Goal: Information Seeking & Learning: Learn about a topic

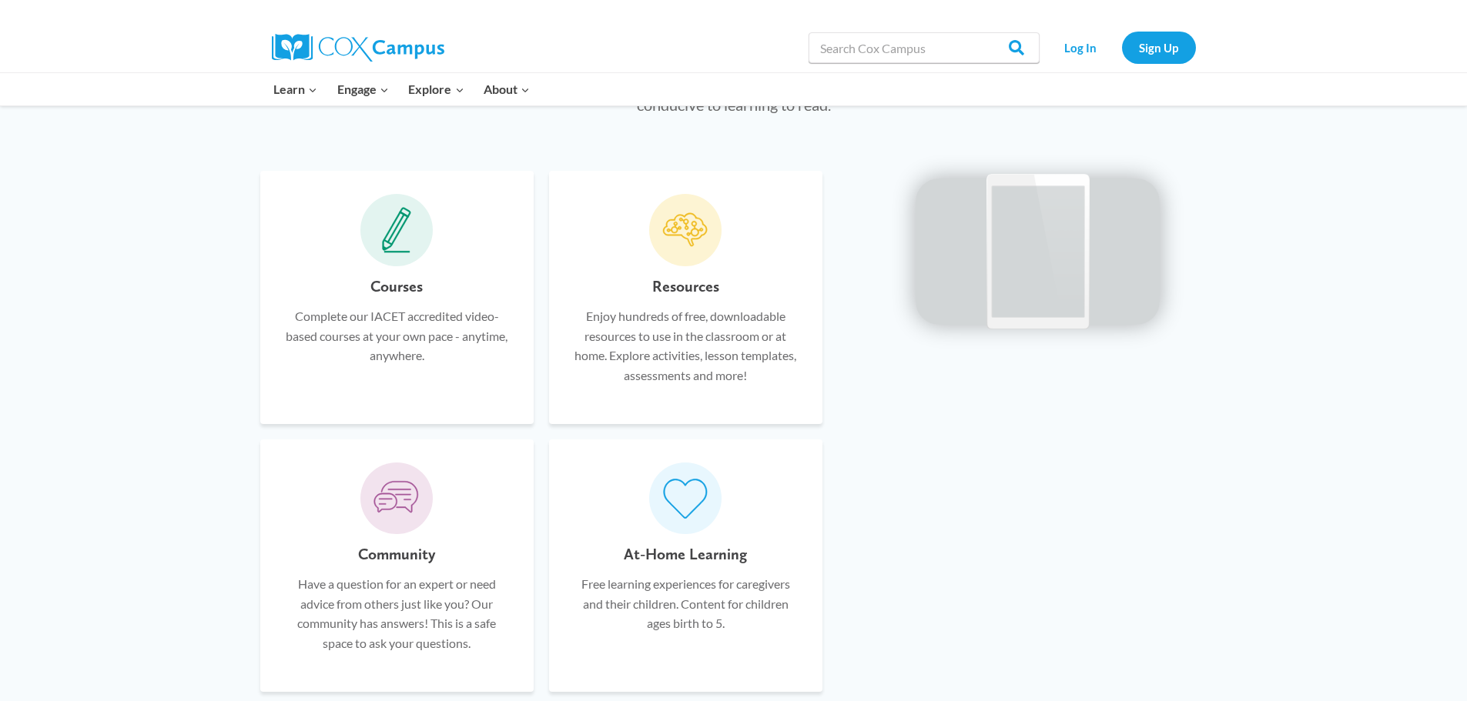
scroll to position [924, 0]
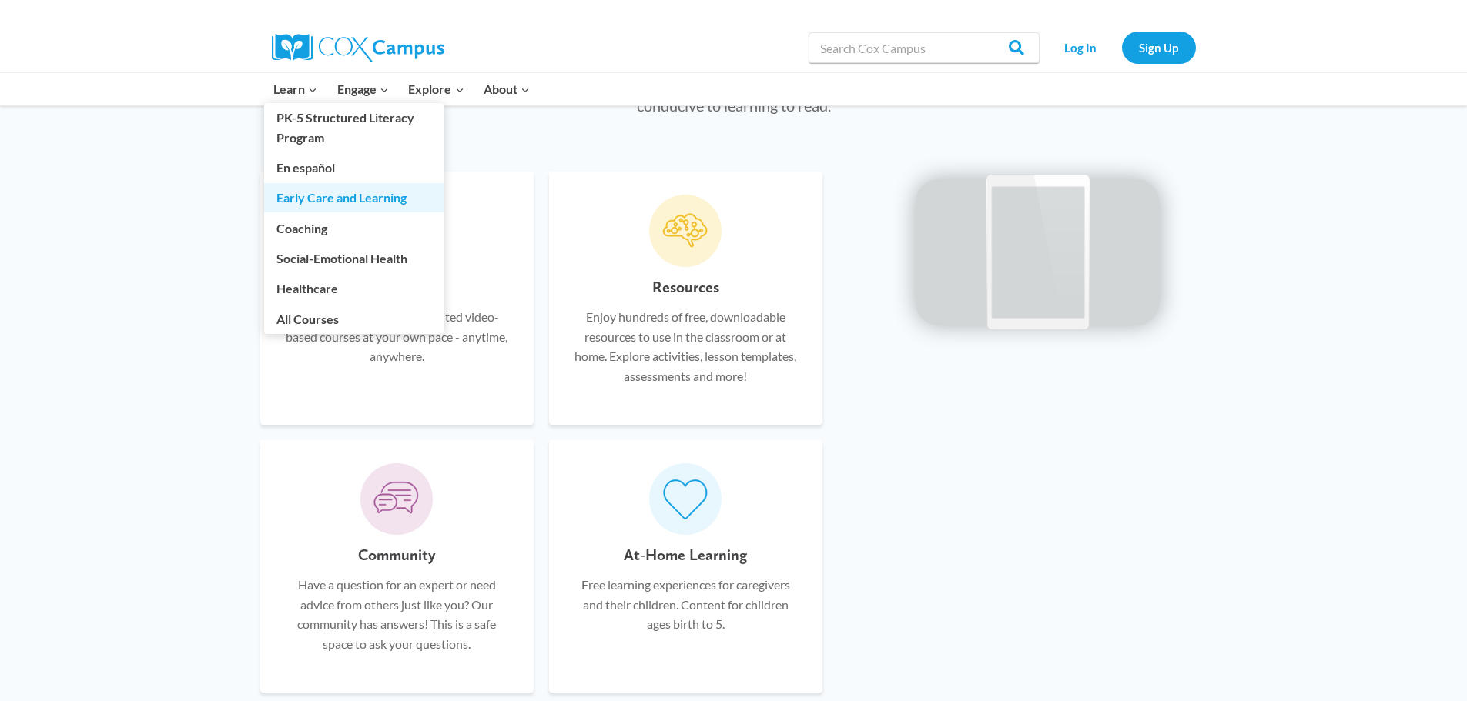
click at [360, 207] on link "Early Care and Learning" at bounding box center [353, 197] width 179 height 29
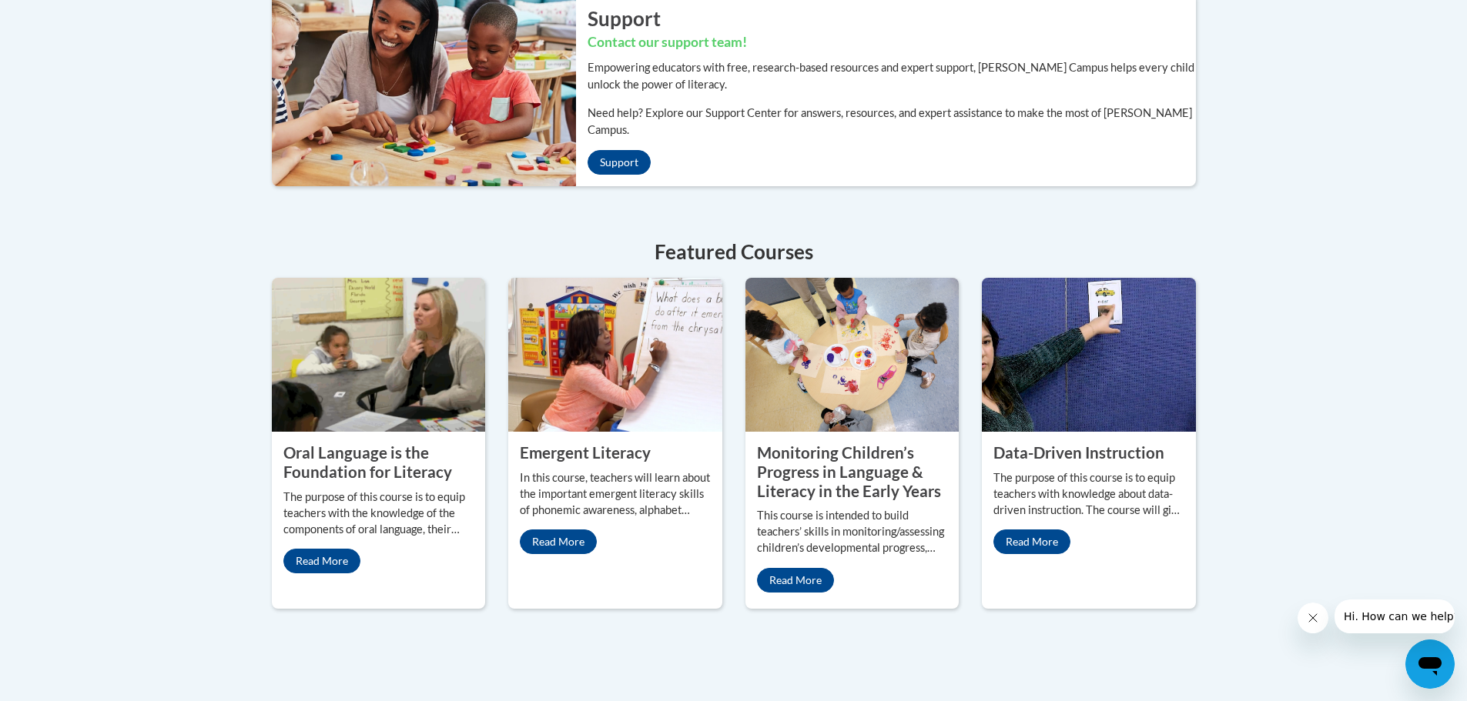
scroll to position [616, 0]
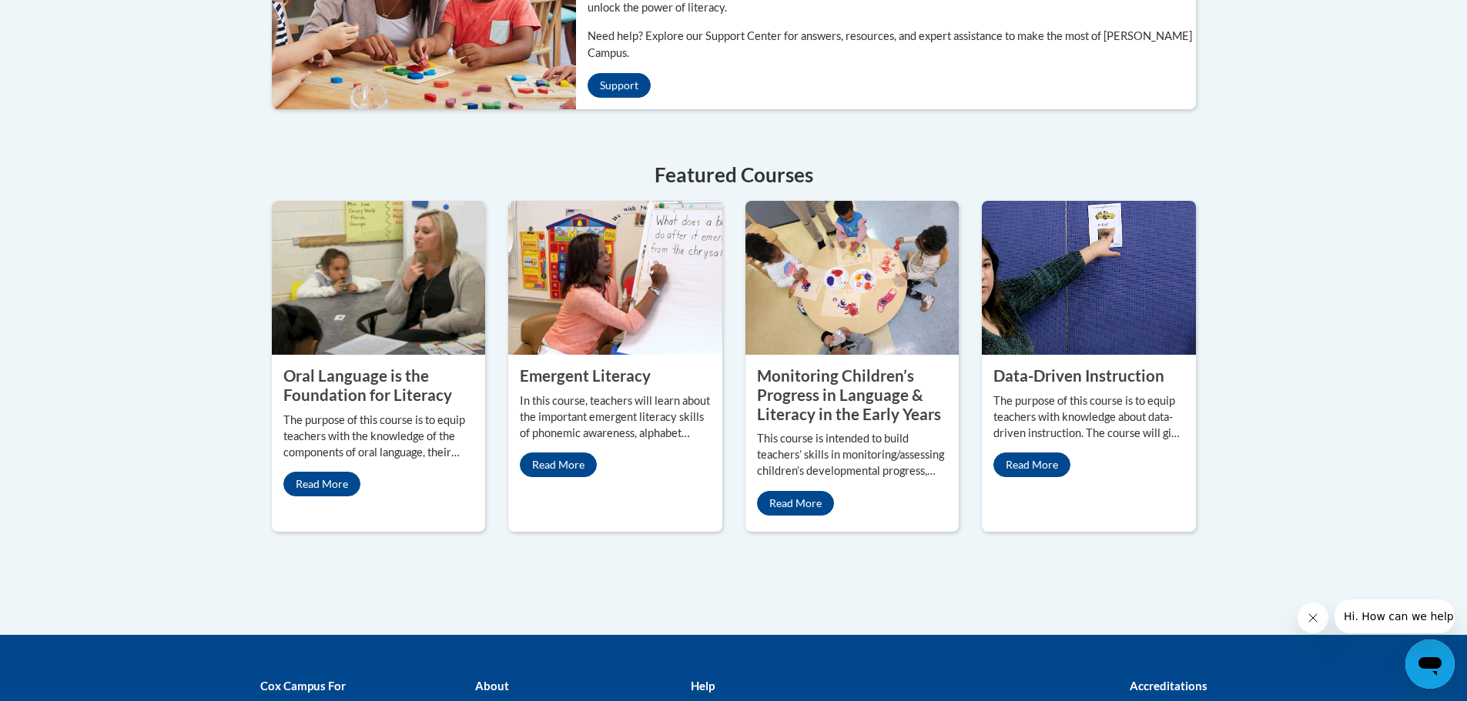
click at [827, 303] on img at bounding box center [852, 278] width 214 height 154
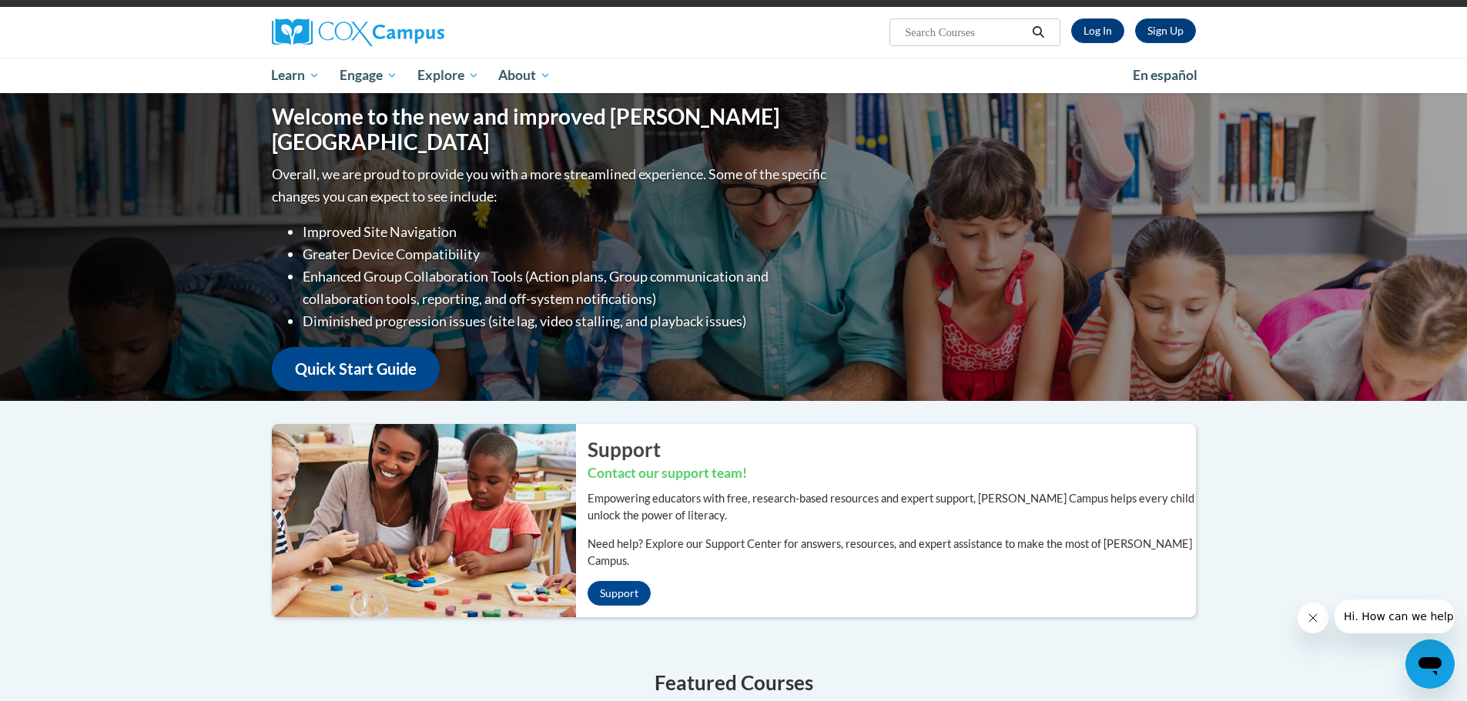
scroll to position [77, 0]
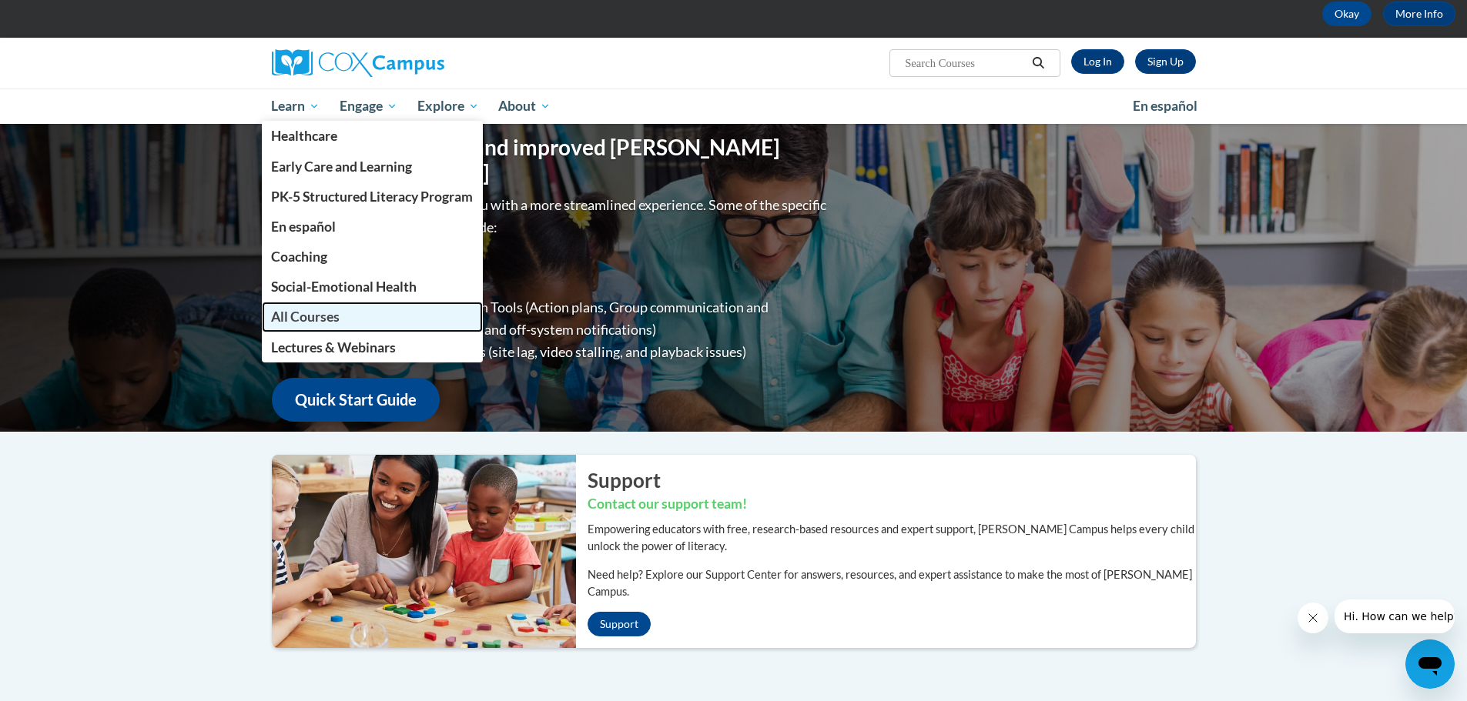
click at [339, 321] on span "All Courses" at bounding box center [305, 317] width 69 height 16
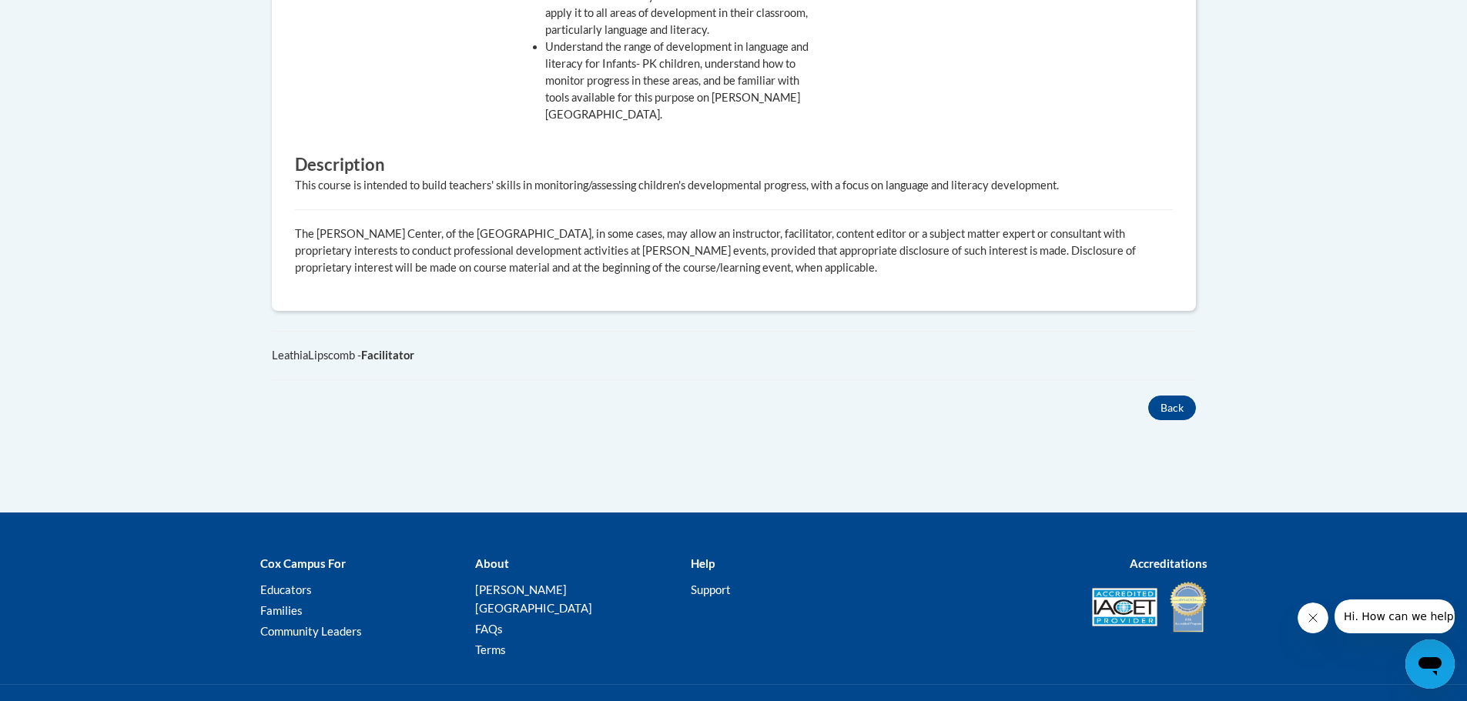
scroll to position [770, 0]
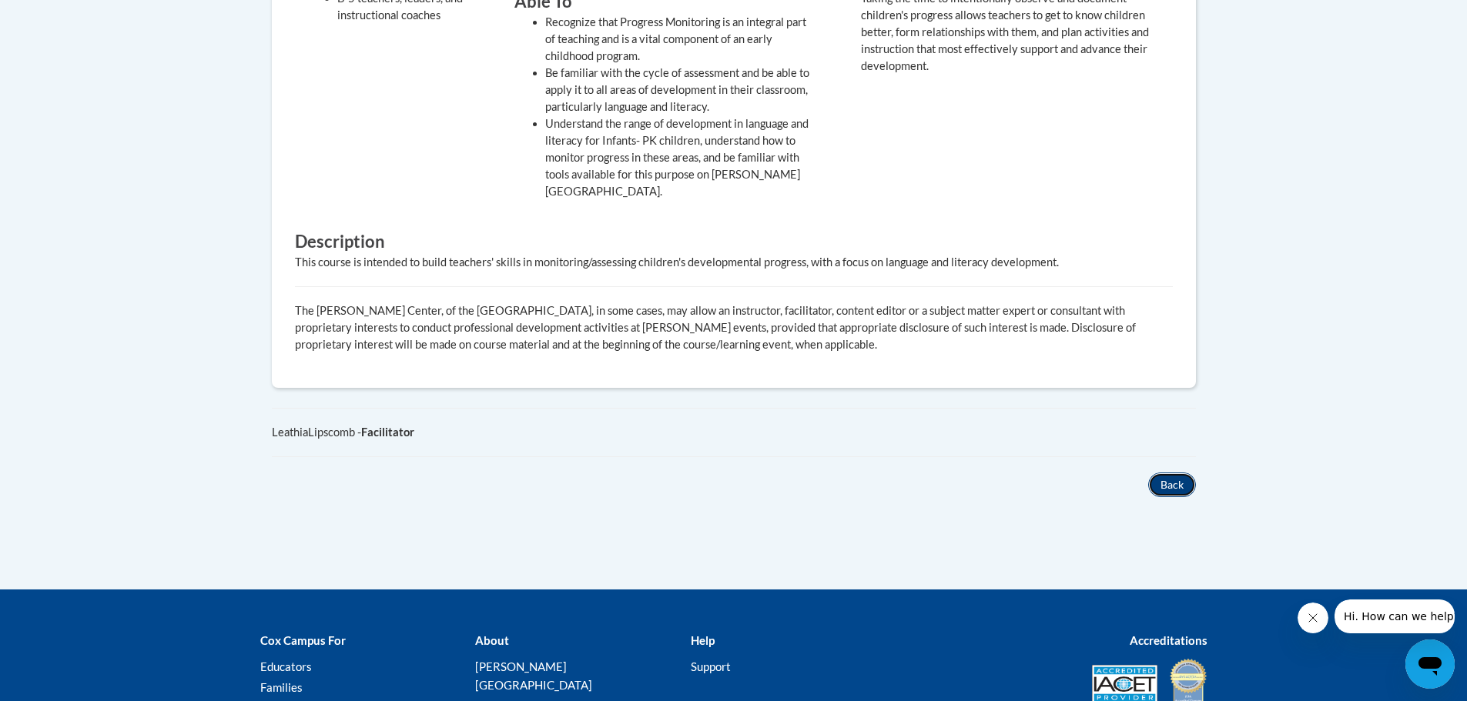
click at [1167, 473] on button "Back" at bounding box center [1172, 485] width 48 height 25
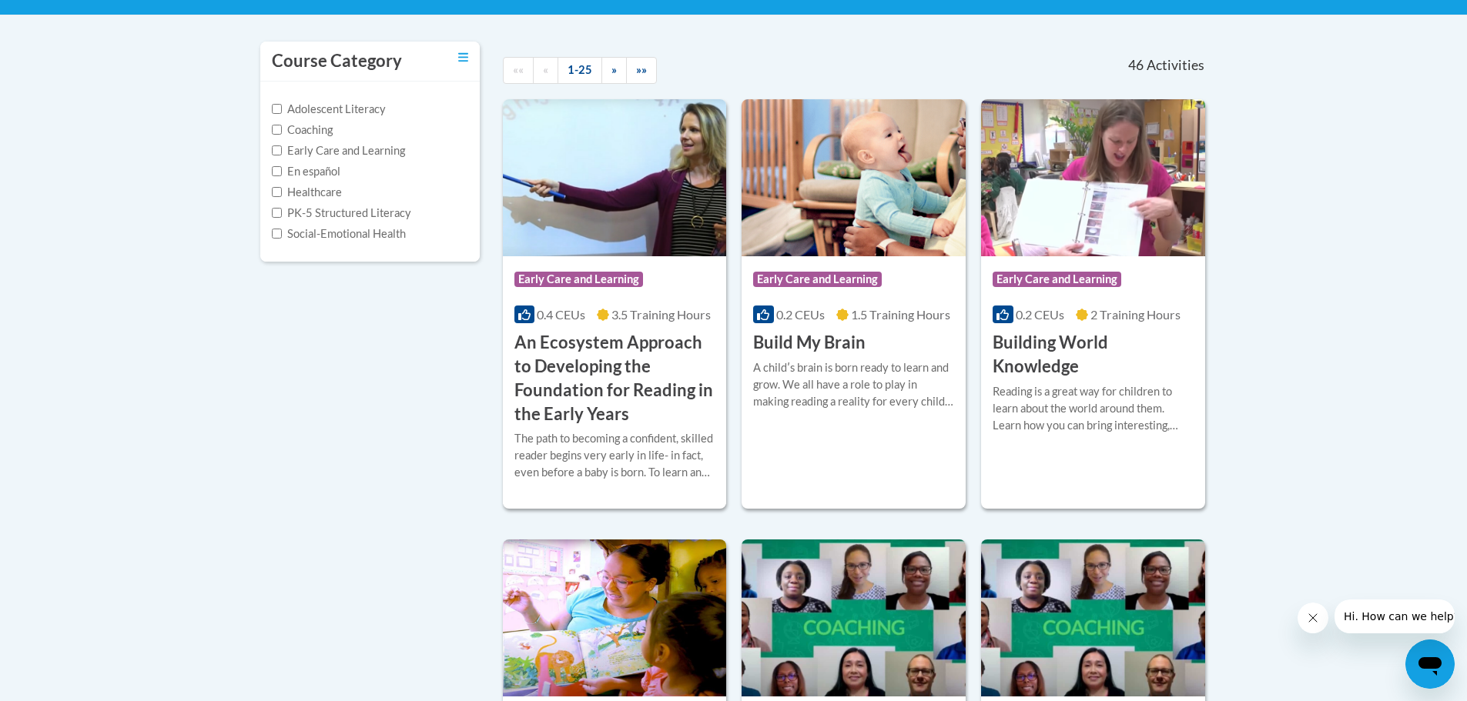
scroll to position [308, 0]
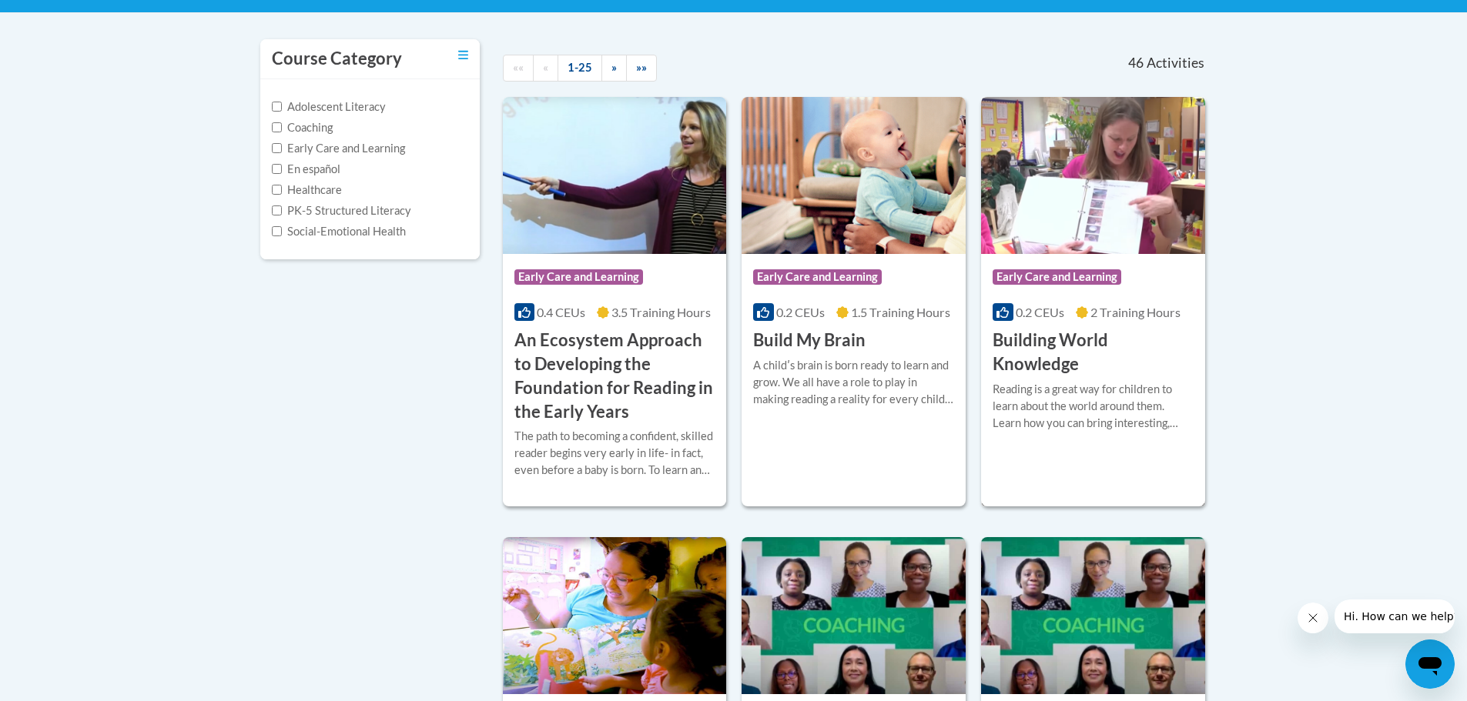
click at [1051, 343] on h3 "Building World Knowledge" at bounding box center [1093, 353] width 201 height 48
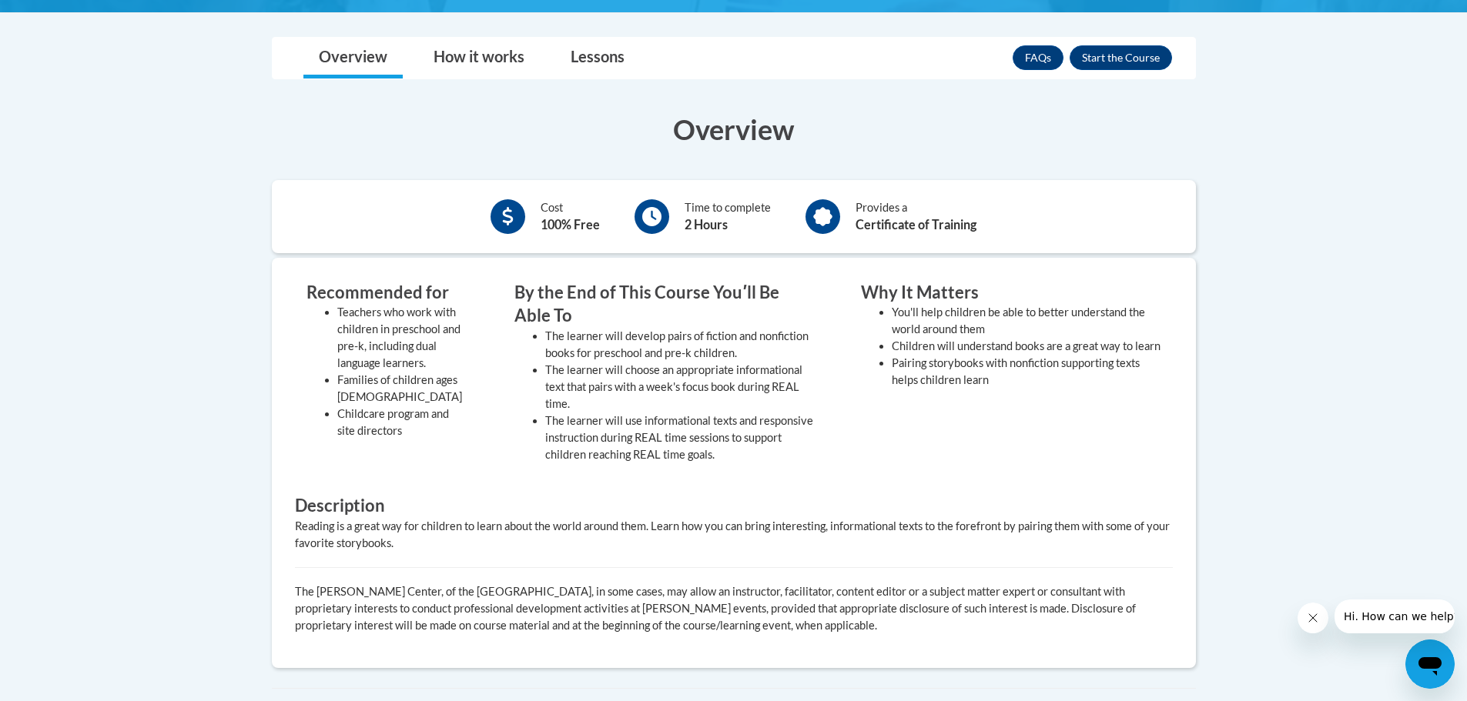
scroll to position [308, 0]
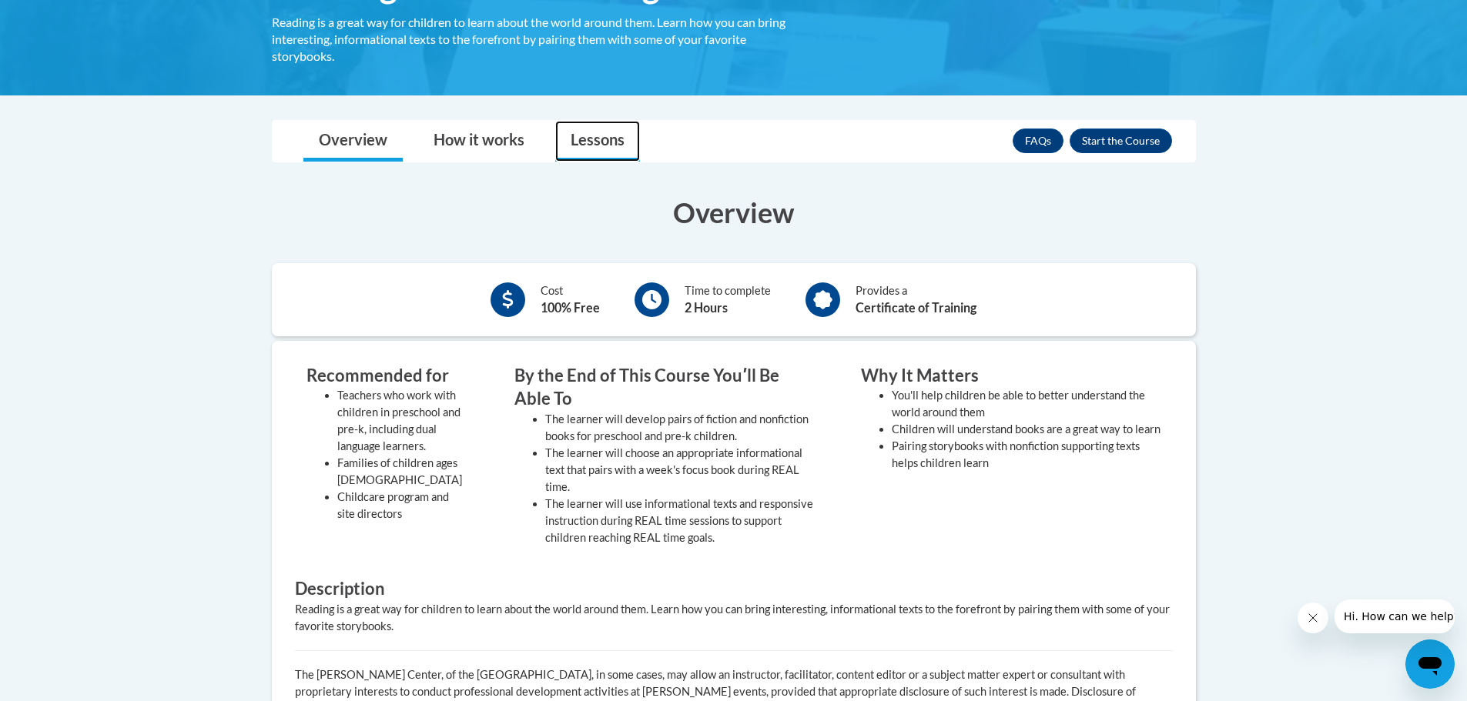
click at [591, 138] on link "Lessons" at bounding box center [597, 141] width 85 height 41
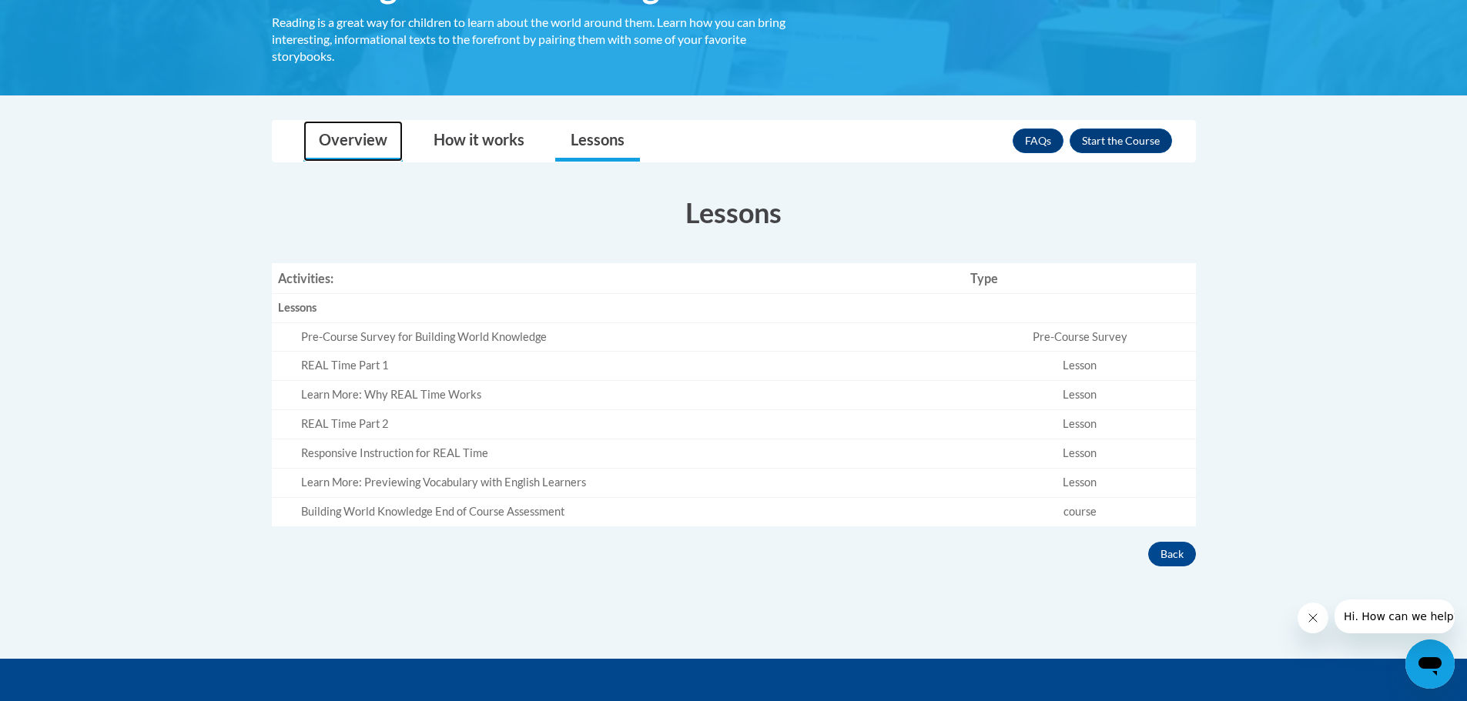
click at [346, 146] on link "Overview" at bounding box center [352, 141] width 99 height 41
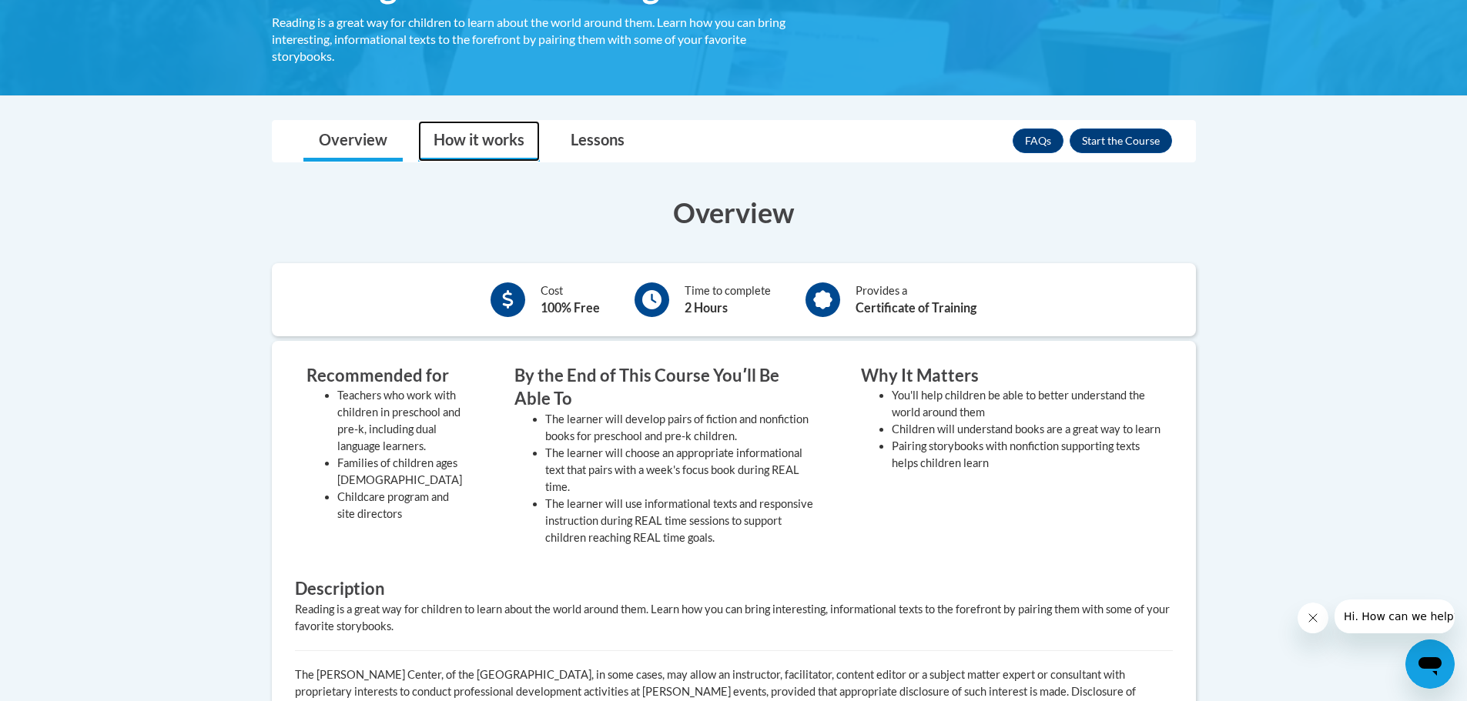
click at [480, 142] on link "How it works" at bounding box center [479, 141] width 122 height 41
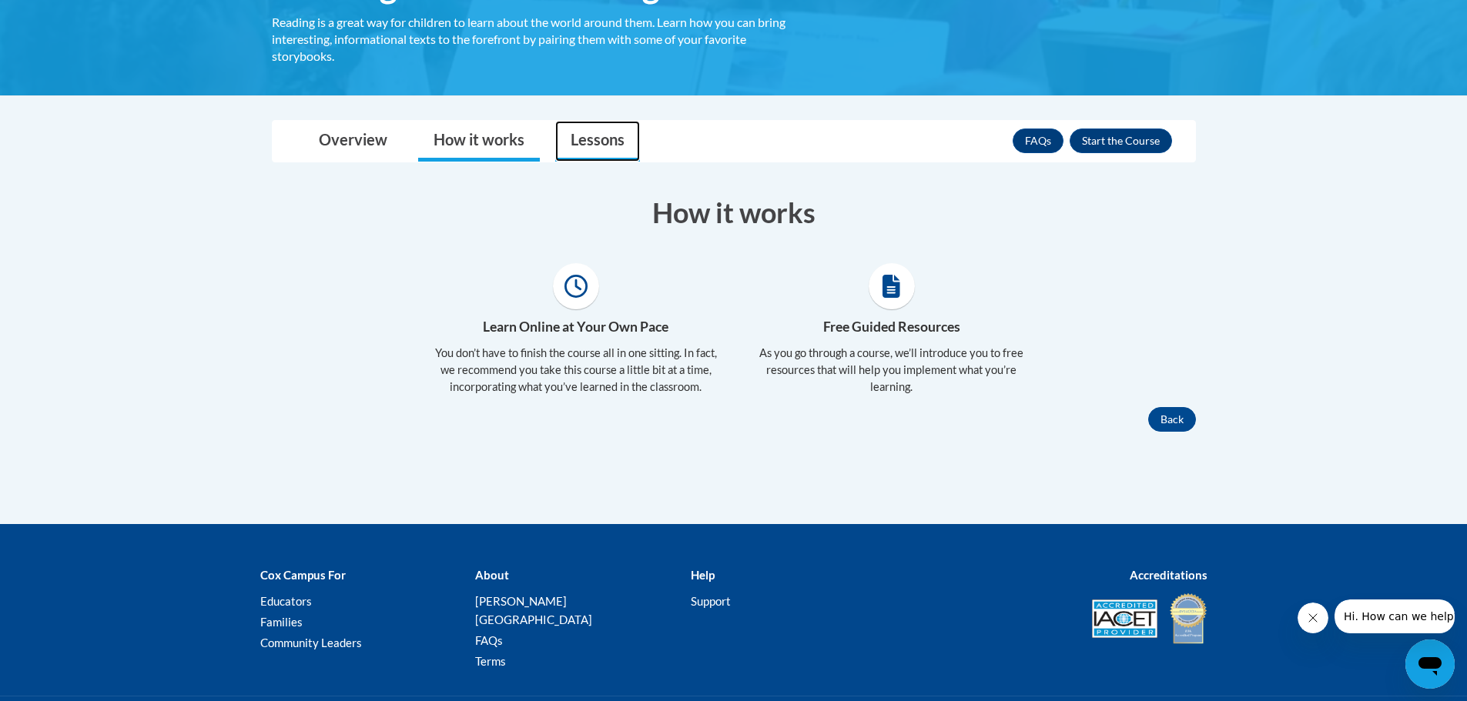
click at [575, 147] on link "Lessons" at bounding box center [597, 141] width 85 height 41
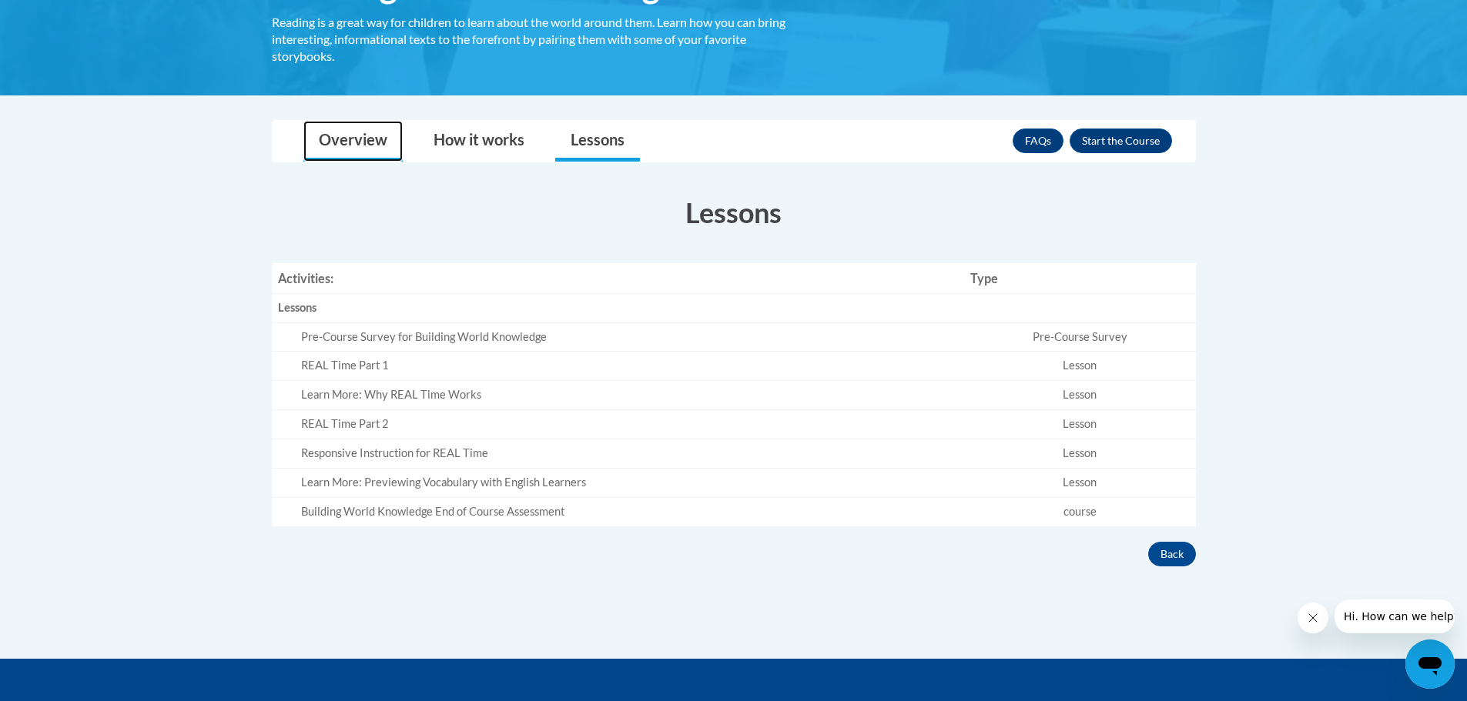
click at [365, 144] on link "Overview" at bounding box center [352, 141] width 99 height 41
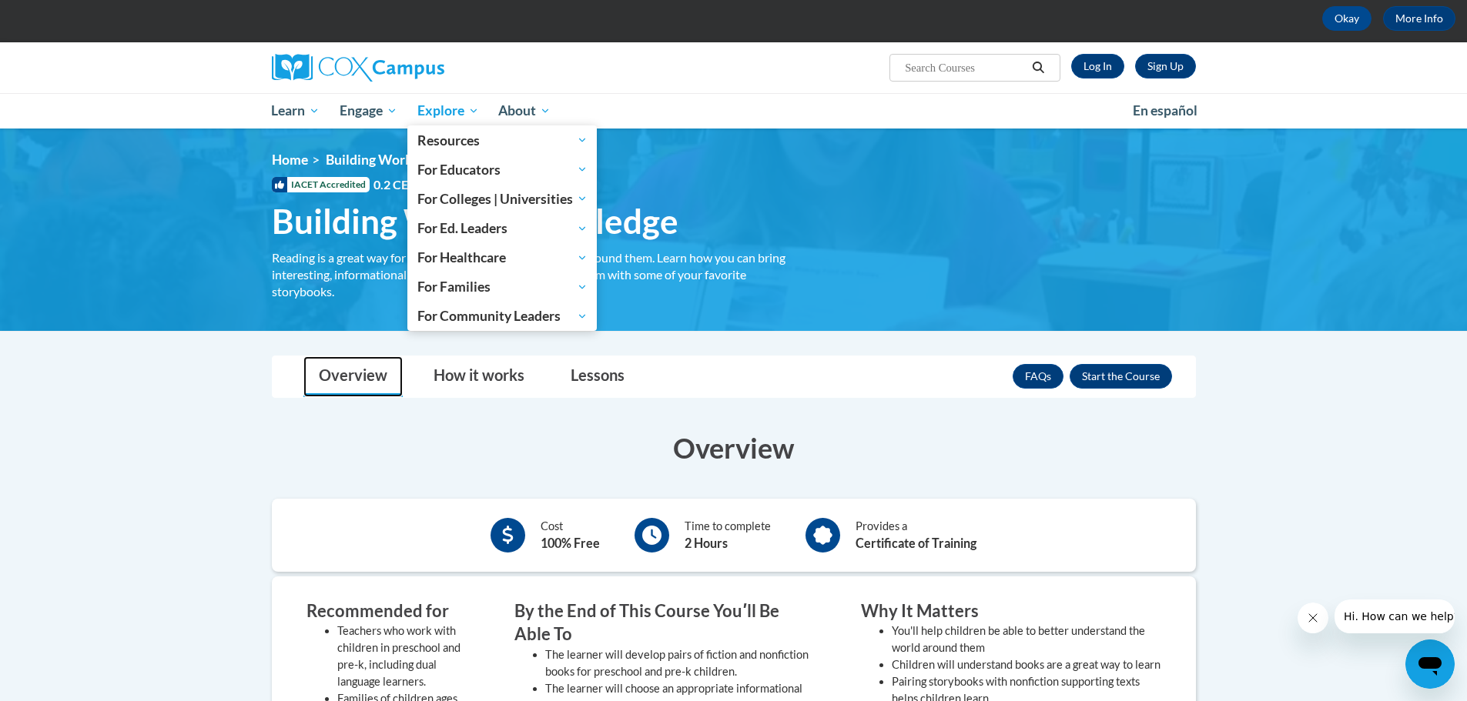
scroll to position [0, 0]
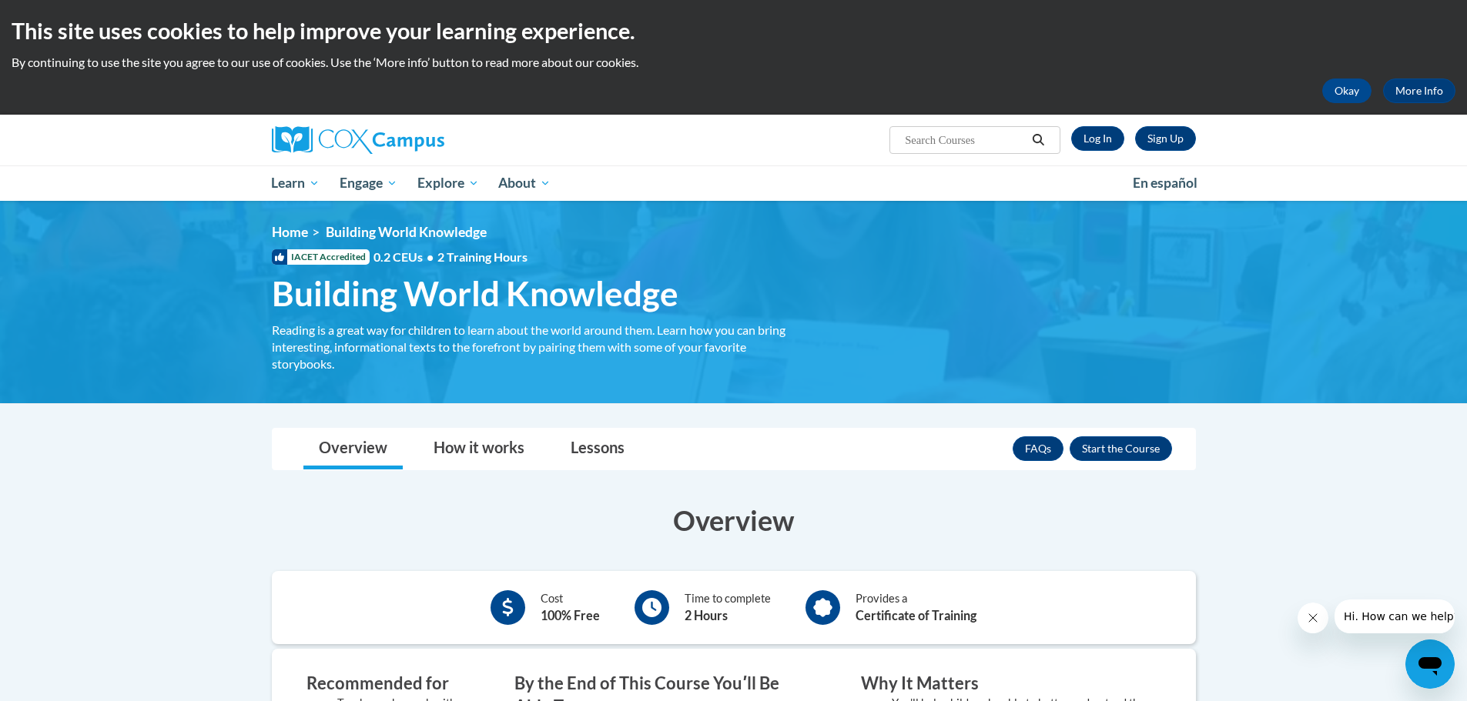
click at [618, 313] on span "Building World Knowledge" at bounding box center [475, 293] width 407 height 41
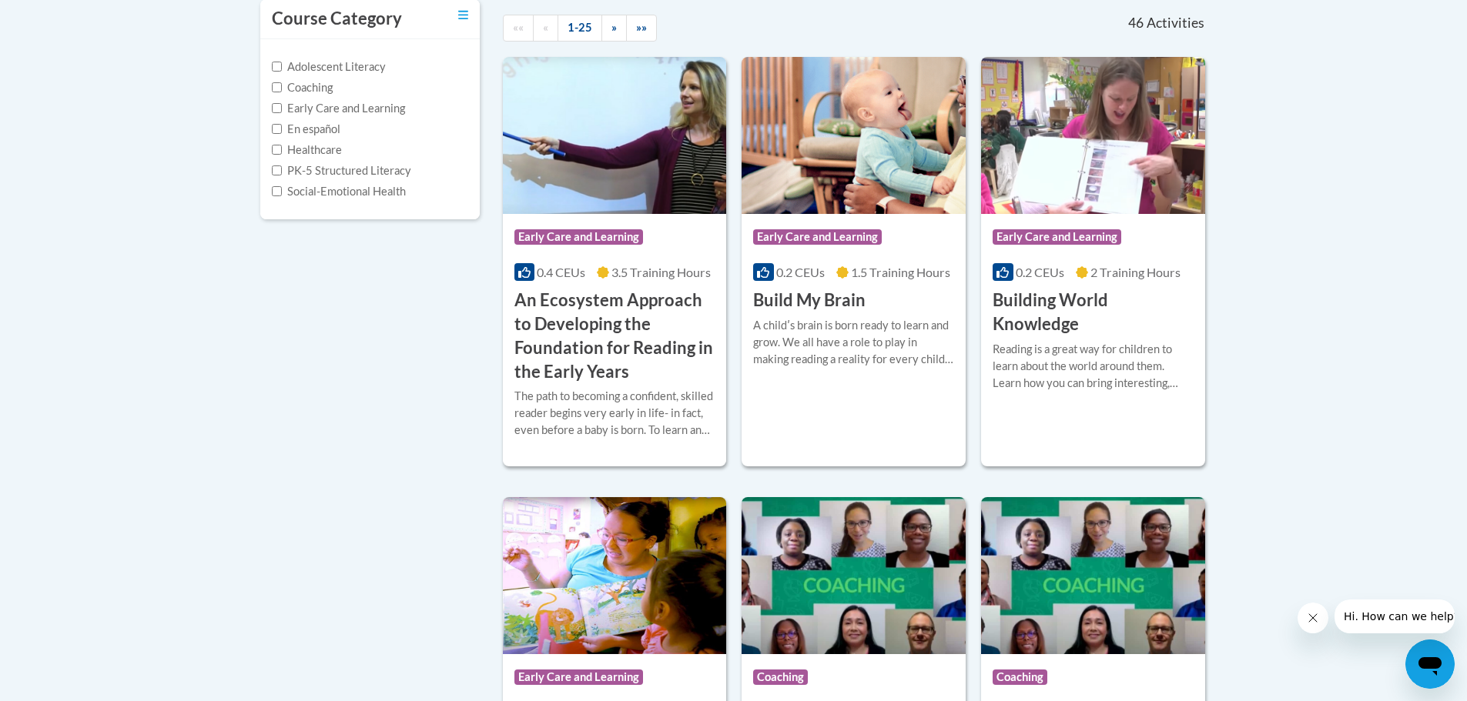
scroll to position [387, 0]
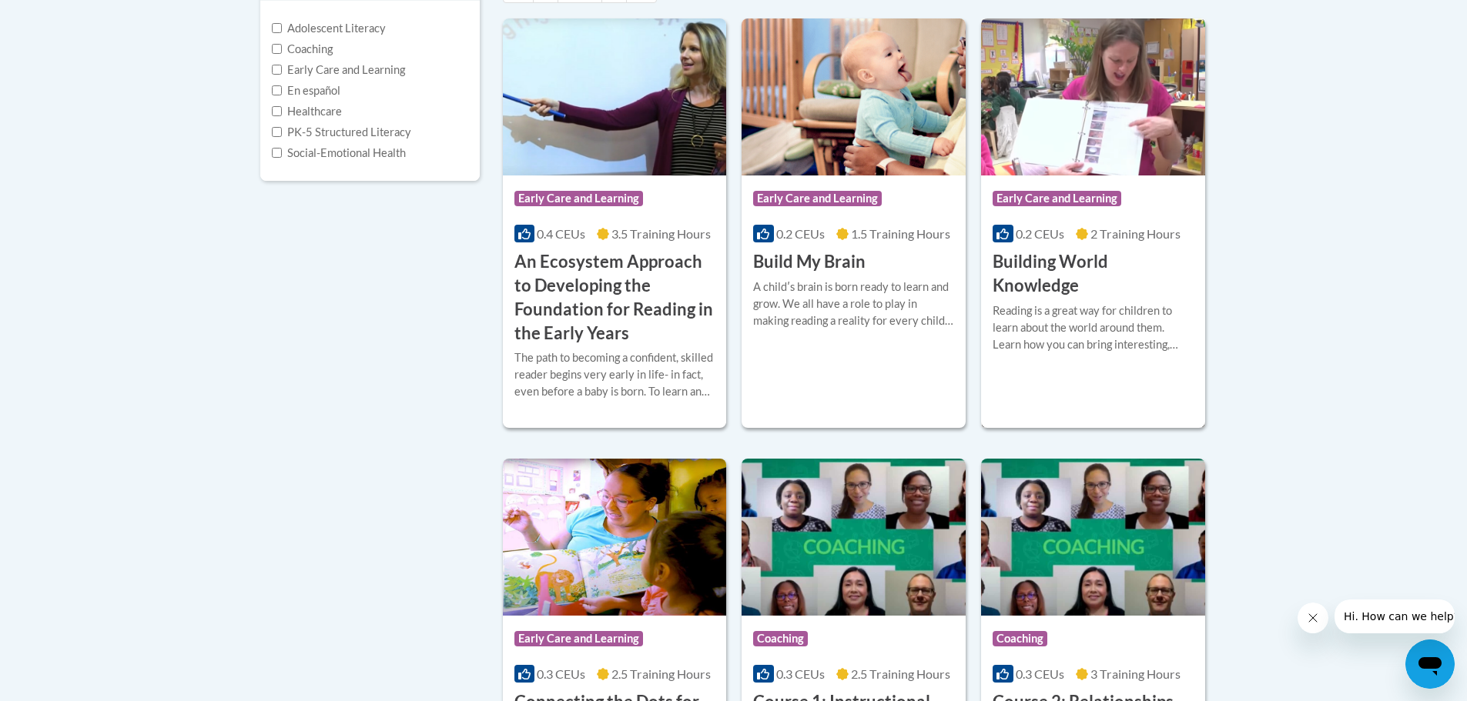
click at [1053, 276] on h3 "Building World Knowledge" at bounding box center [1093, 274] width 201 height 48
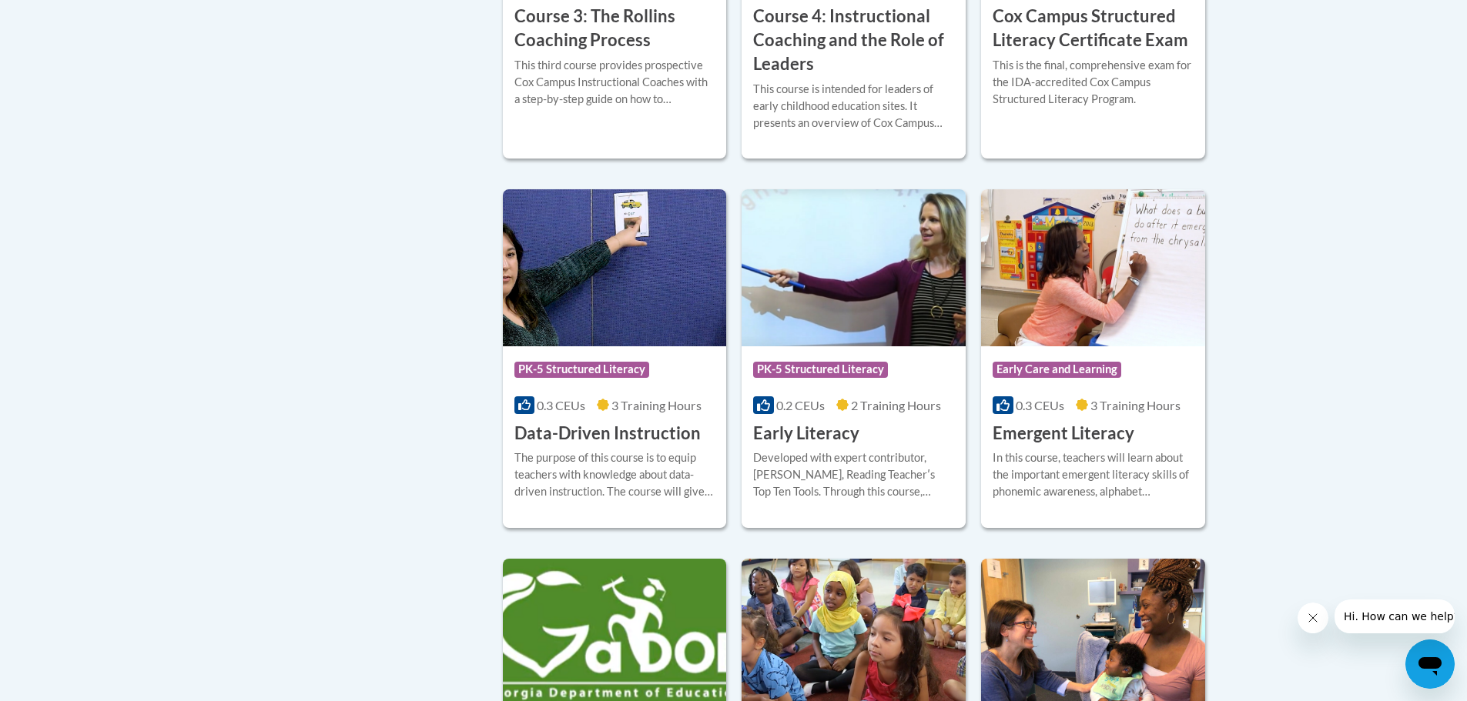
scroll to position [1618, 0]
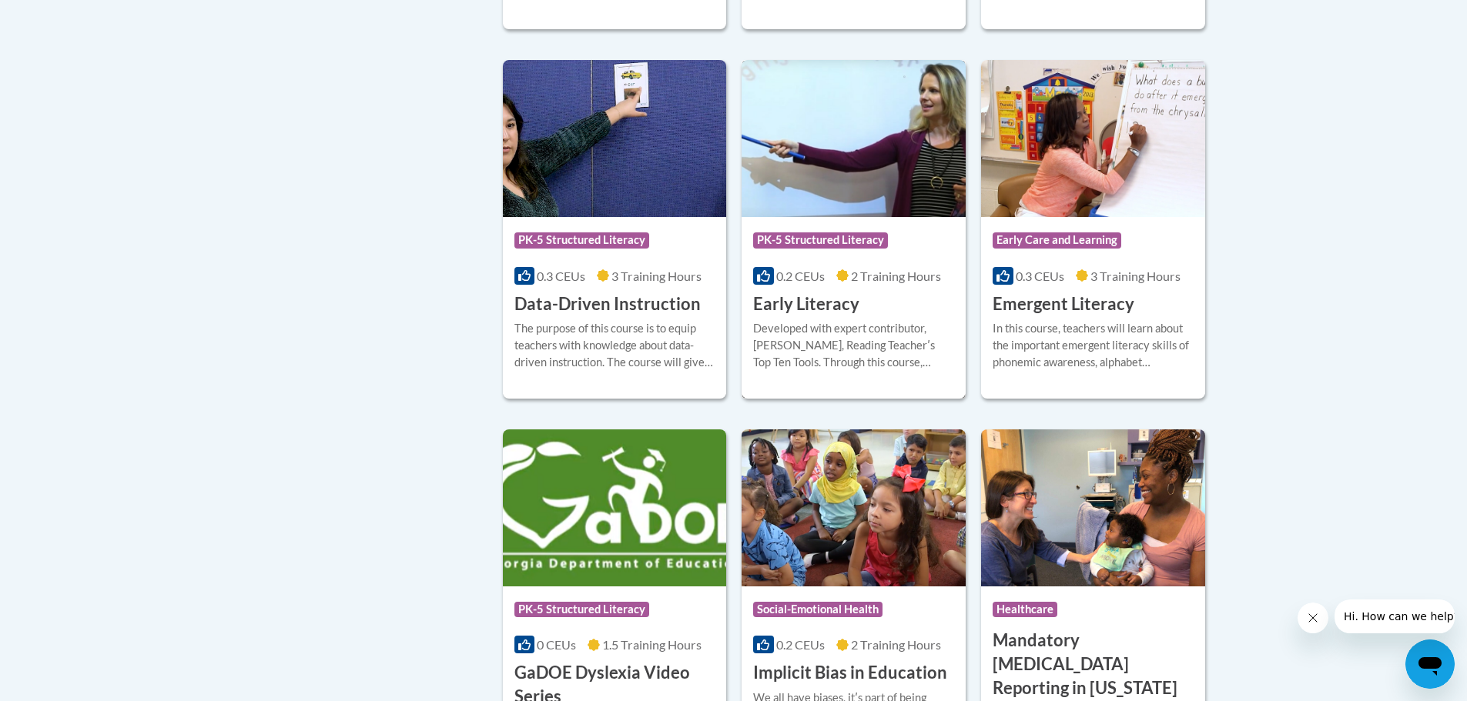
click at [809, 316] on h3 "Early Literacy" at bounding box center [806, 305] width 106 height 24
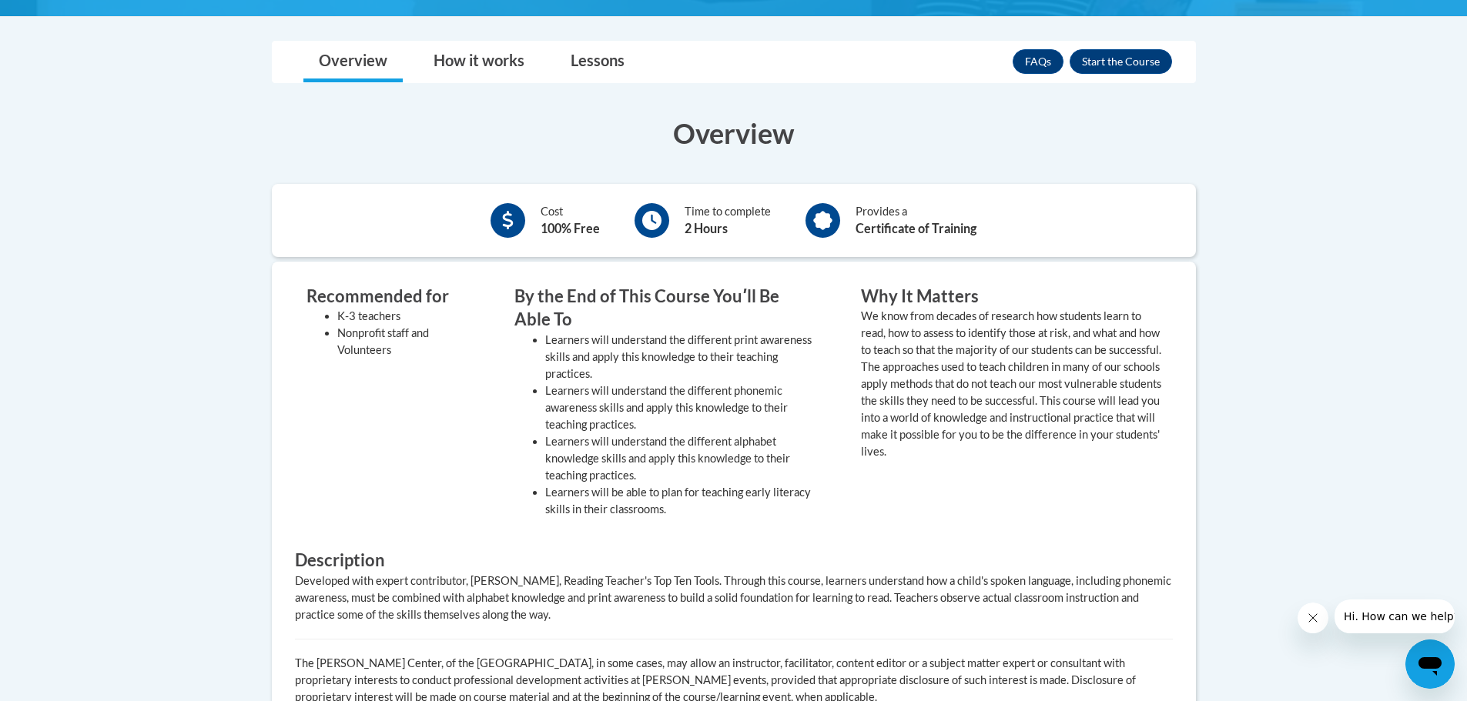
scroll to position [385, 0]
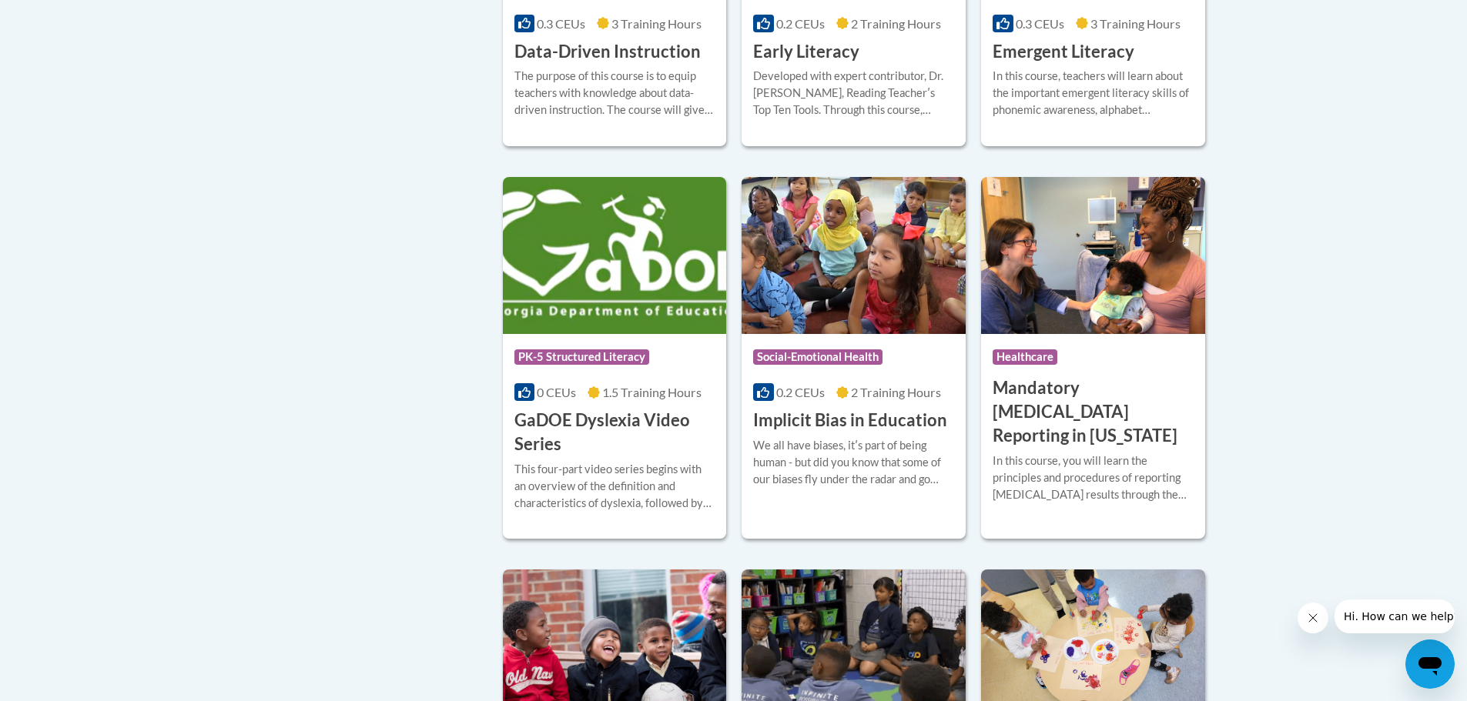
scroll to position [1926, 0]
